Goal: Task Accomplishment & Management: Complete application form

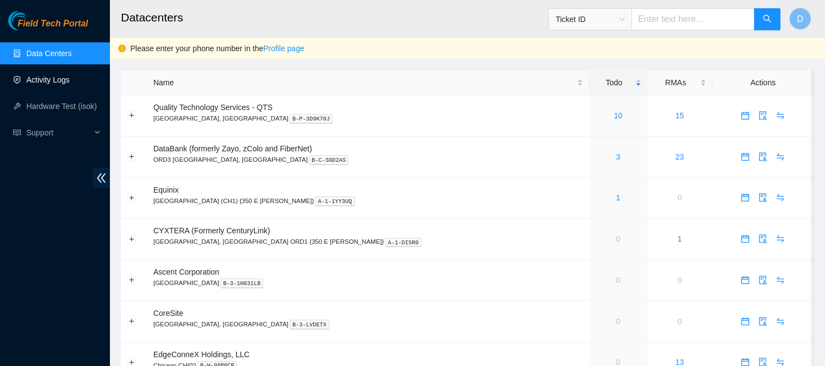
click at [55, 75] on link "Activity Logs" at bounding box center [47, 79] width 43 height 9
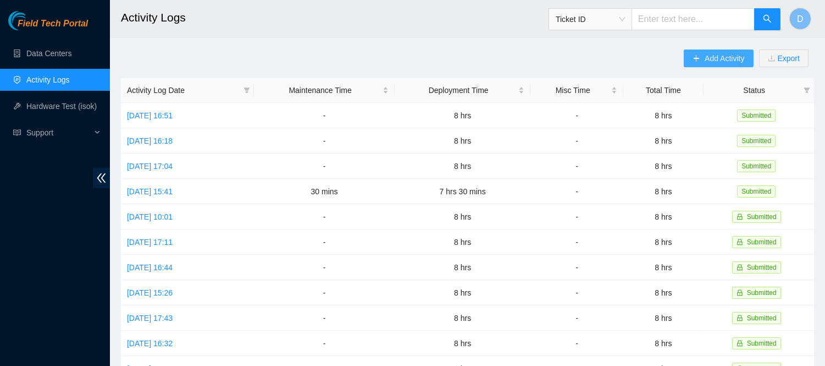
click at [711, 67] on button "Add Activity" at bounding box center [718, 58] width 69 height 18
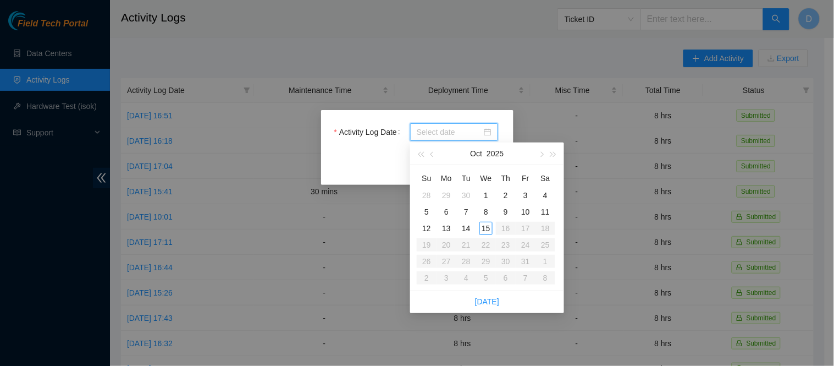
click at [448, 130] on input "Activity Log Date" at bounding box center [449, 132] width 65 height 12
type input "[DATE]"
click at [486, 229] on div "15" at bounding box center [485, 228] width 13 height 13
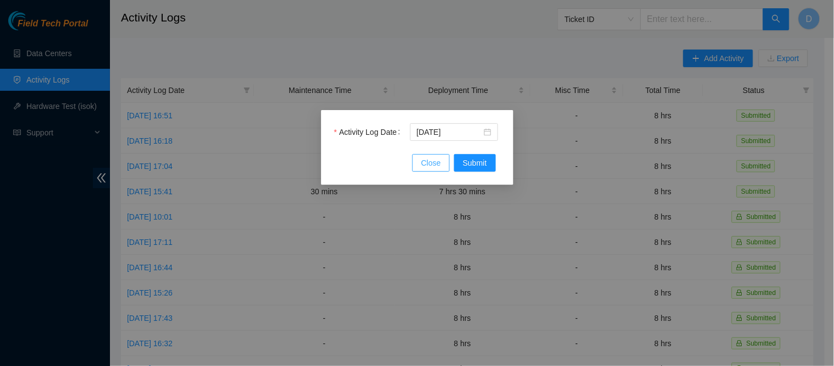
click at [415, 159] on button "Close" at bounding box center [430, 163] width 37 height 18
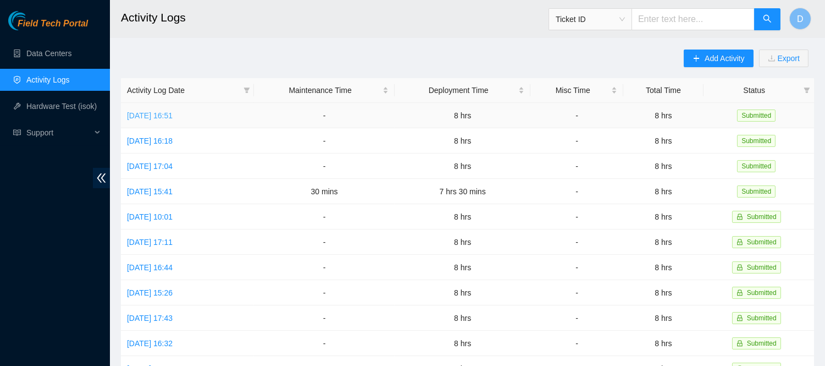
click at [173, 119] on link "[DATE] 16:51" at bounding box center [150, 115] width 46 height 9
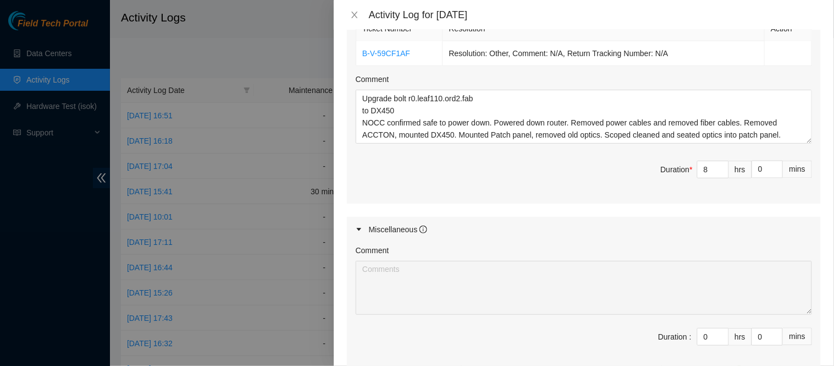
scroll to position [413, 0]
drag, startPoint x: 426, startPoint y: 52, endPoint x: 356, endPoint y: 53, distance: 69.8
click at [356, 53] on td "B-V-59CF1AF" at bounding box center [399, 54] width 87 height 25
copy link "B-V-59CF1AF"
click at [355, 13] on icon "close" at bounding box center [354, 14] width 9 height 9
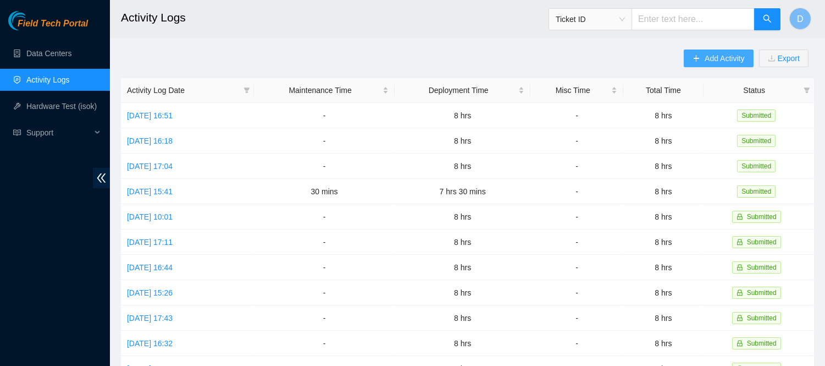
click at [720, 50] on button "Add Activity" at bounding box center [718, 58] width 69 height 18
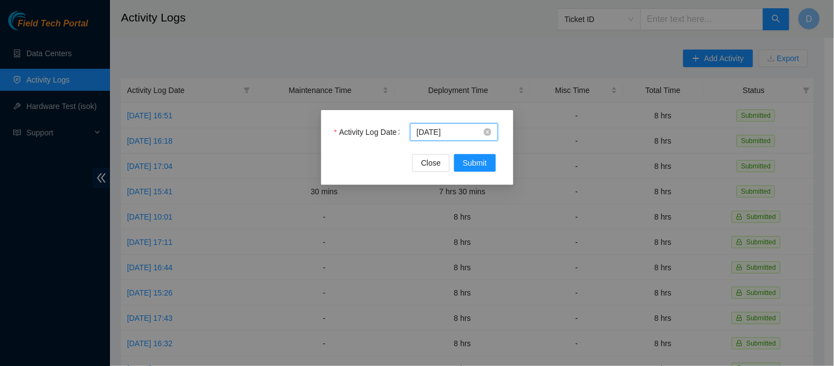
click at [444, 131] on input "[DATE]" at bounding box center [449, 132] width 65 height 12
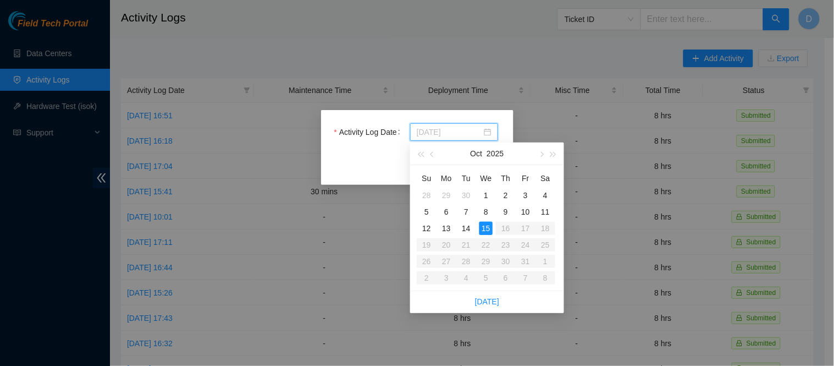
type input "[DATE]"
click at [481, 231] on div "15" at bounding box center [485, 228] width 13 height 13
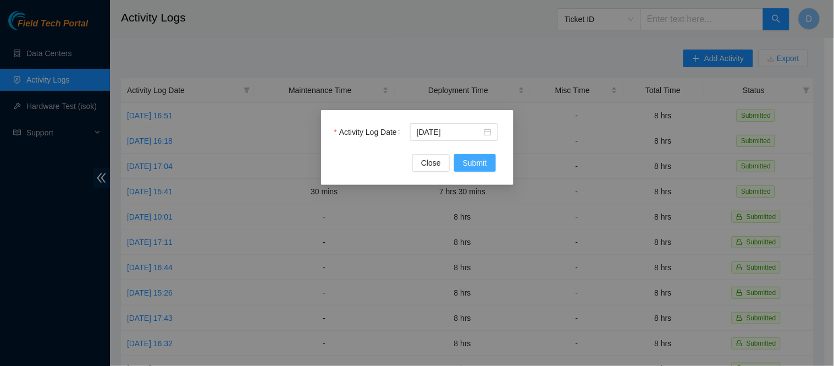
click at [481, 165] on span "Submit" at bounding box center [475, 163] width 24 height 12
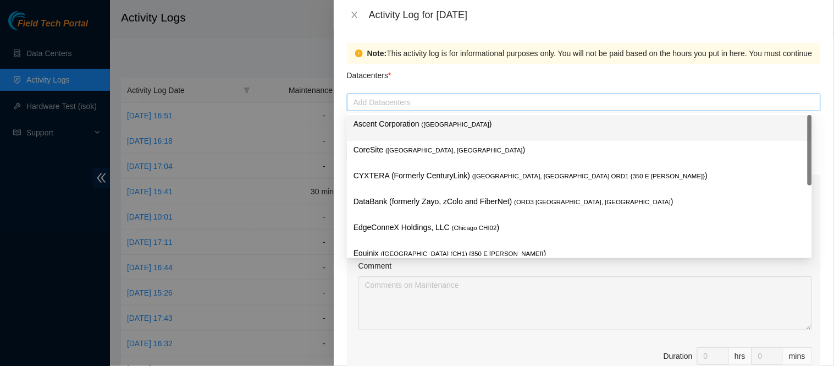
click at [421, 101] on div at bounding box center [584, 102] width 468 height 13
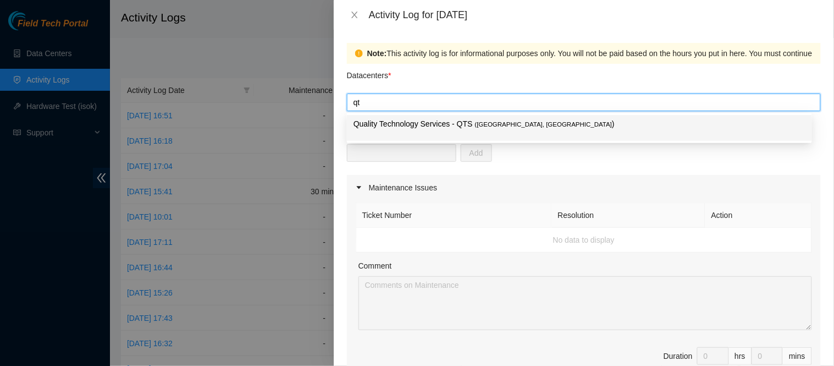
type input "qts"
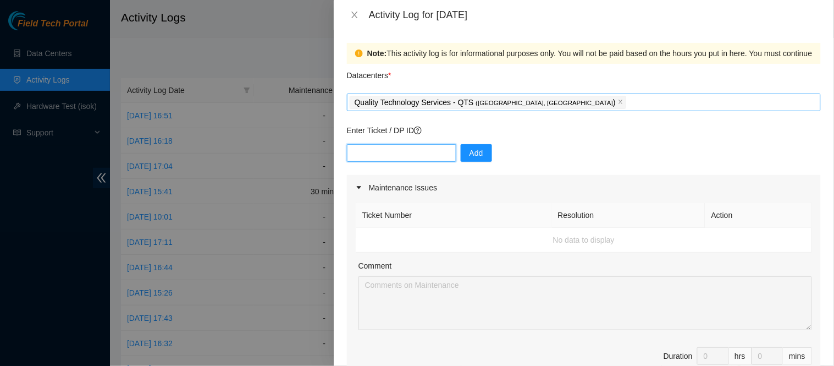
paste input "B-V-59CF1AF"
type input "B-V-59CF1AF"
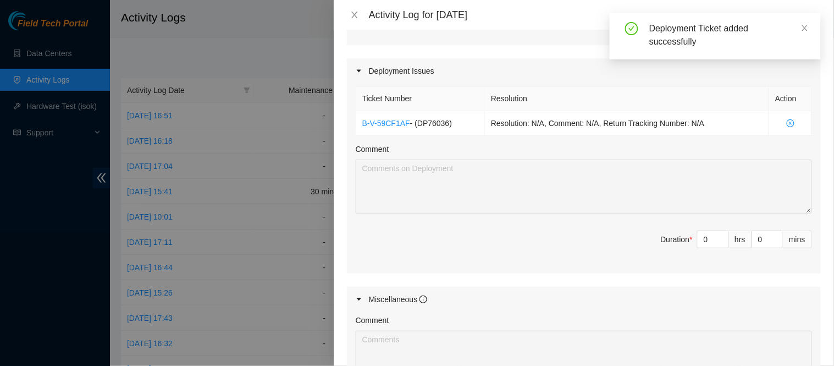
scroll to position [360, 0]
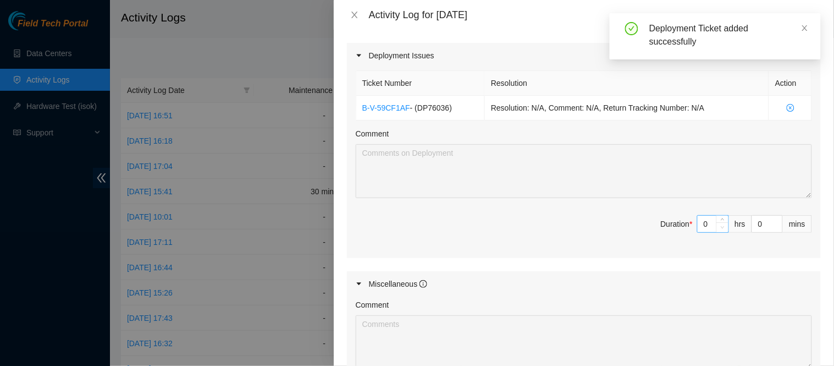
click at [716, 223] on span "Decrease Value" at bounding box center [722, 227] width 12 height 10
click at [698, 223] on input "0" at bounding box center [713, 224] width 31 height 16
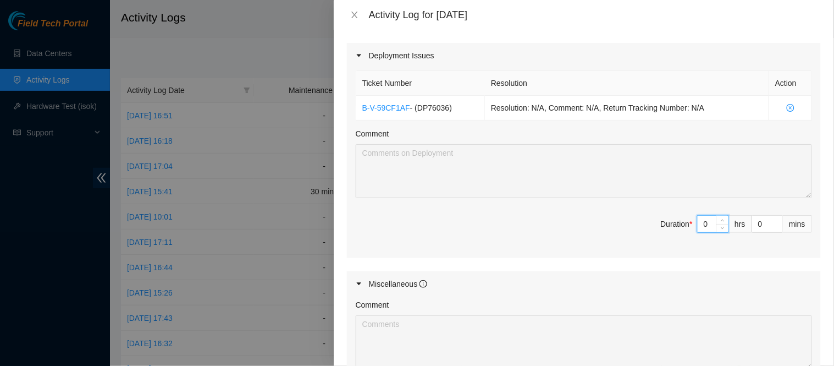
type input "7"
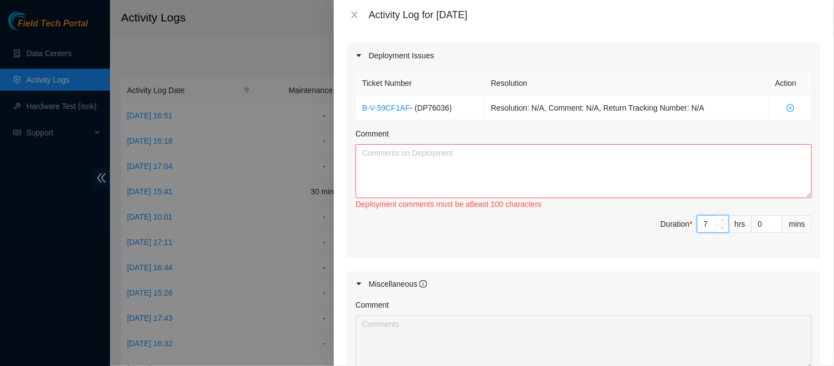
type input "7"
type input "3"
type input "30"
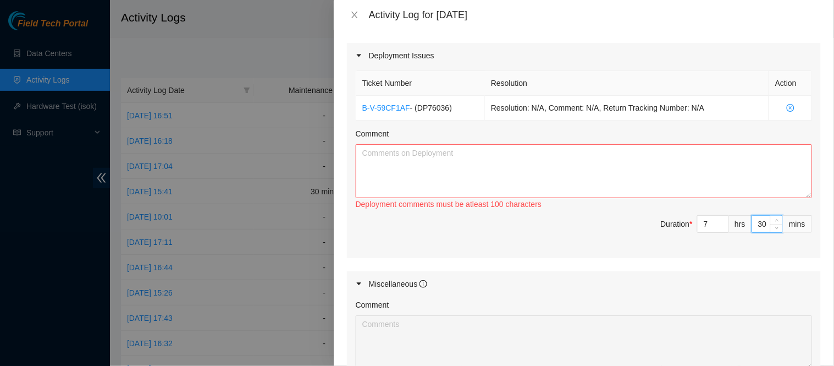
type input "30"
click at [583, 165] on textarea "Comment" at bounding box center [584, 171] width 456 height 54
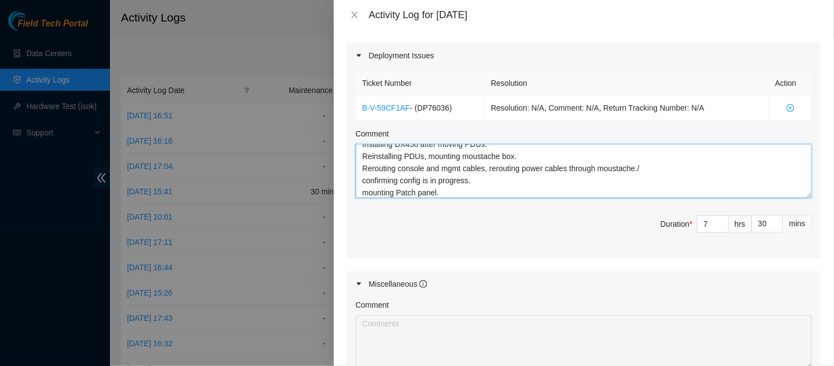
scroll to position [81, 0]
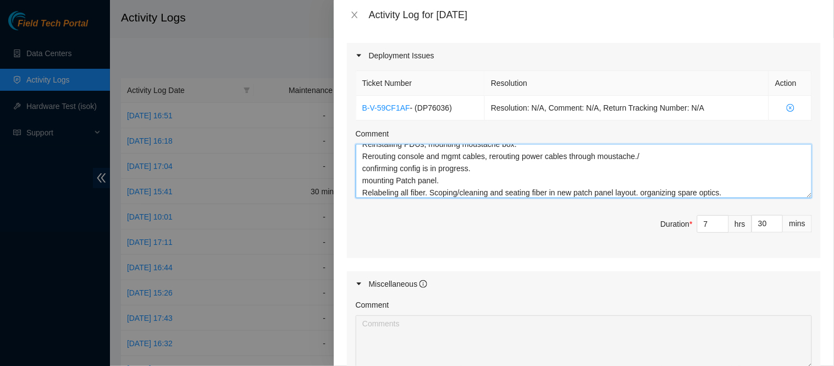
click at [739, 194] on textarea "Upgrading r4.leaf110.ord2.fab from accton to DX450 with Patch panel layout. Con…" at bounding box center [584, 171] width 456 height 54
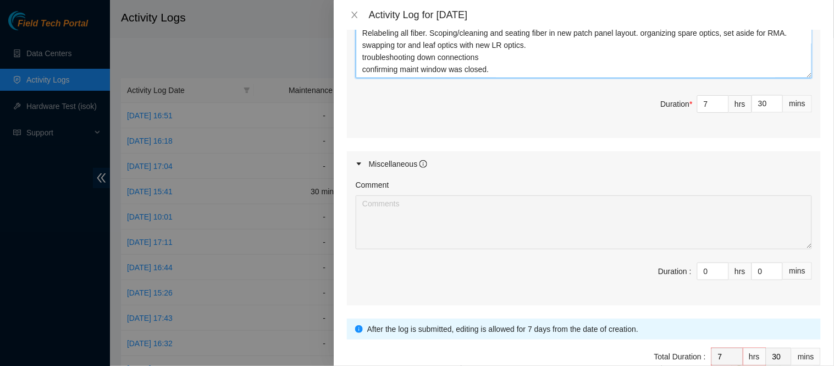
scroll to position [539, 0]
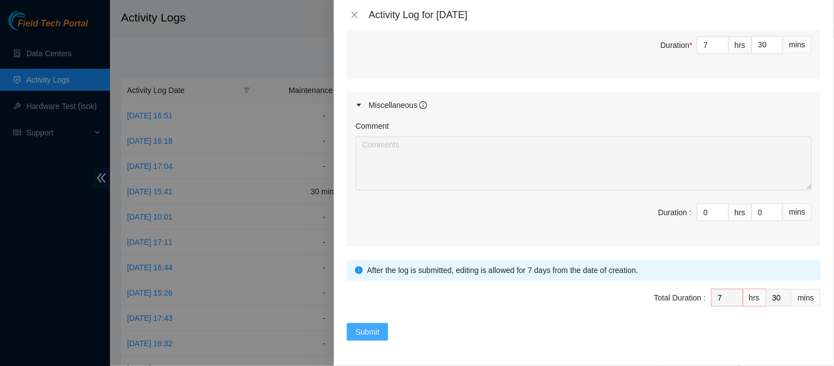
type textarea "Upgrading r4.leaf110.ord2.fab from accton to DX450 with Patch panel layout. Con…"
click at [369, 329] on span "Submit" at bounding box center [368, 331] width 24 height 12
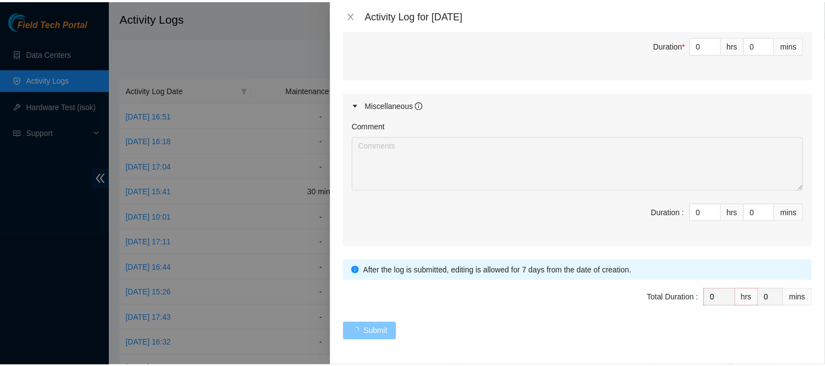
scroll to position [0, 0]
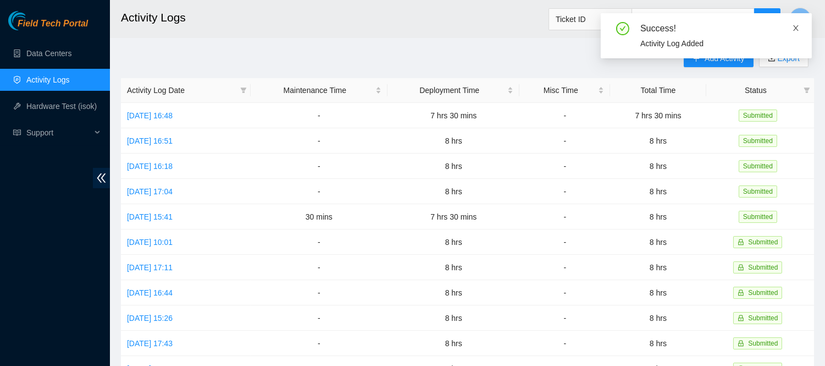
click at [795, 28] on icon "close" at bounding box center [796, 28] width 8 height 8
